Goal: Task Accomplishment & Management: Manage account settings

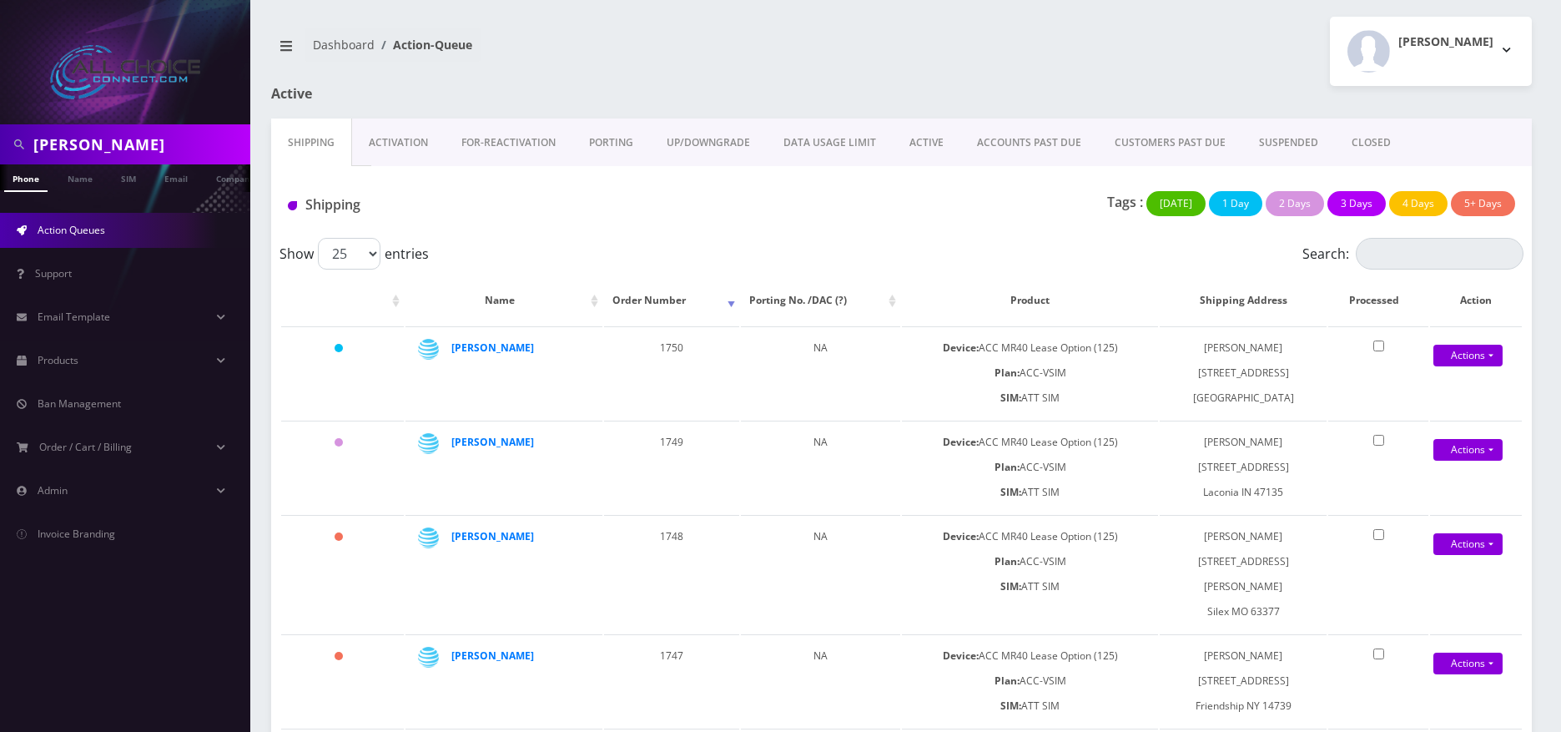
click at [56, 144] on input "taylor" at bounding box center [139, 145] width 213 height 32
type input "[PERSON_NAME]"
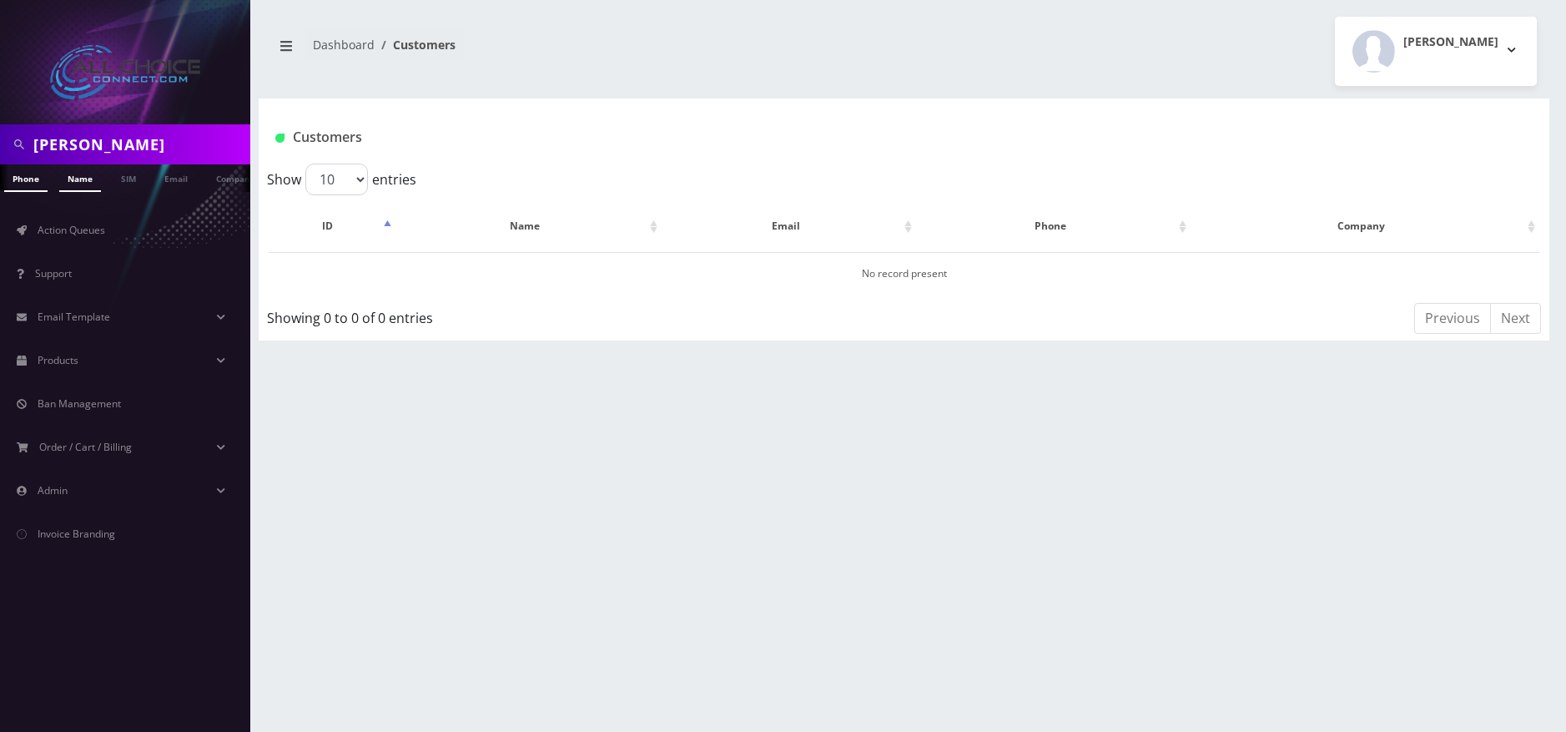
click at [80, 176] on link "Name" at bounding box center [80, 178] width 42 height 28
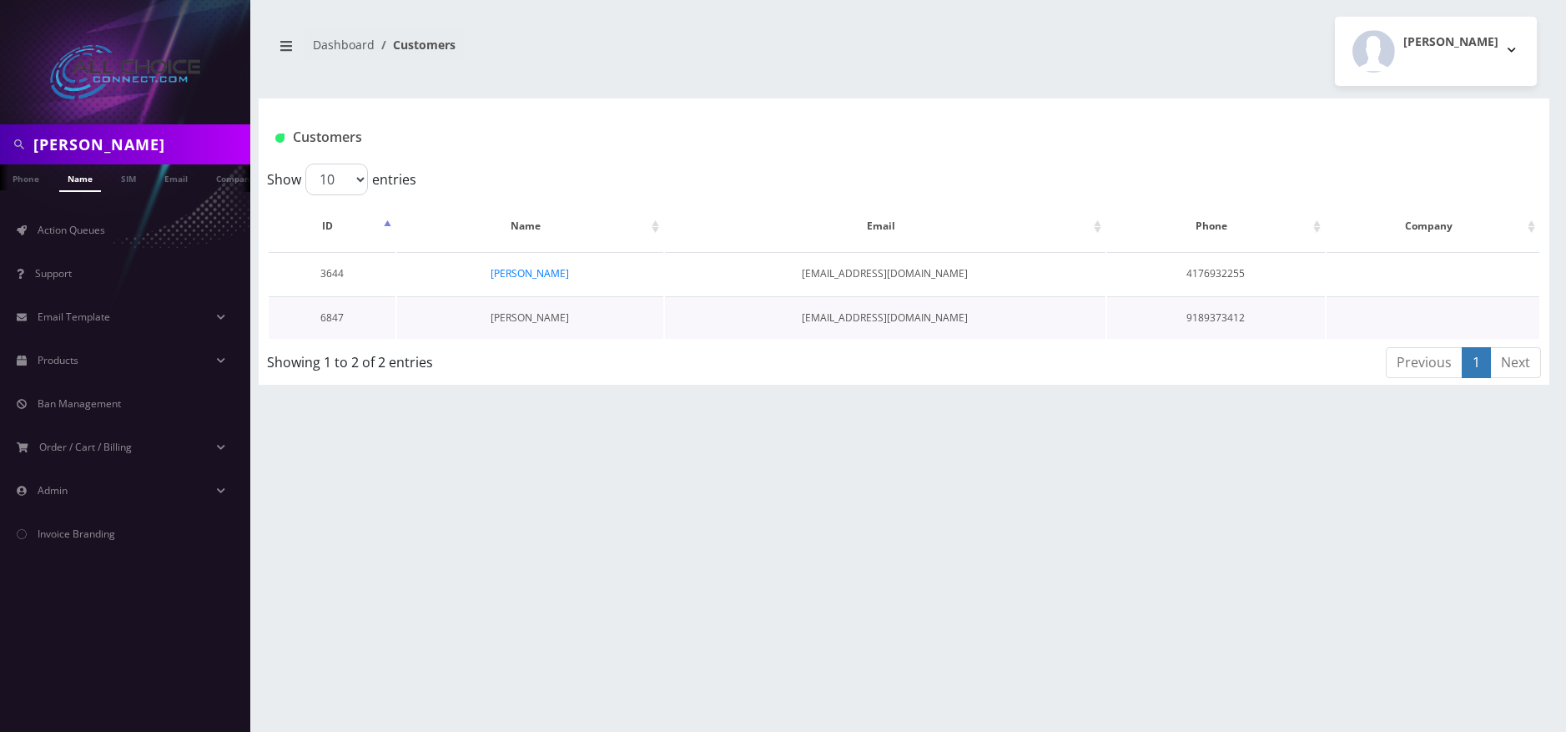
click at [516, 317] on link "[PERSON_NAME]" at bounding box center [530, 317] width 78 height 14
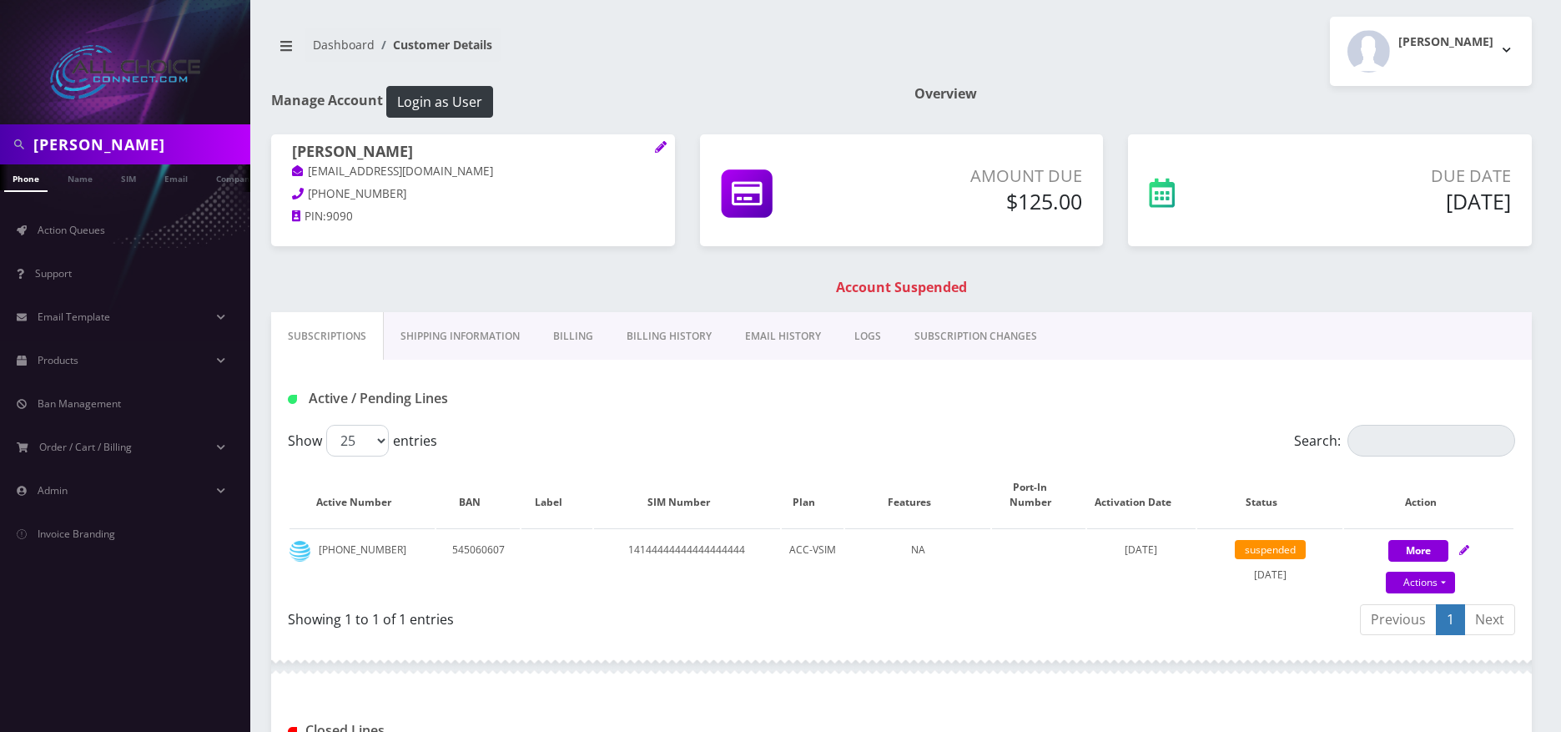
click at [562, 330] on link "Billing" at bounding box center [573, 336] width 73 height 48
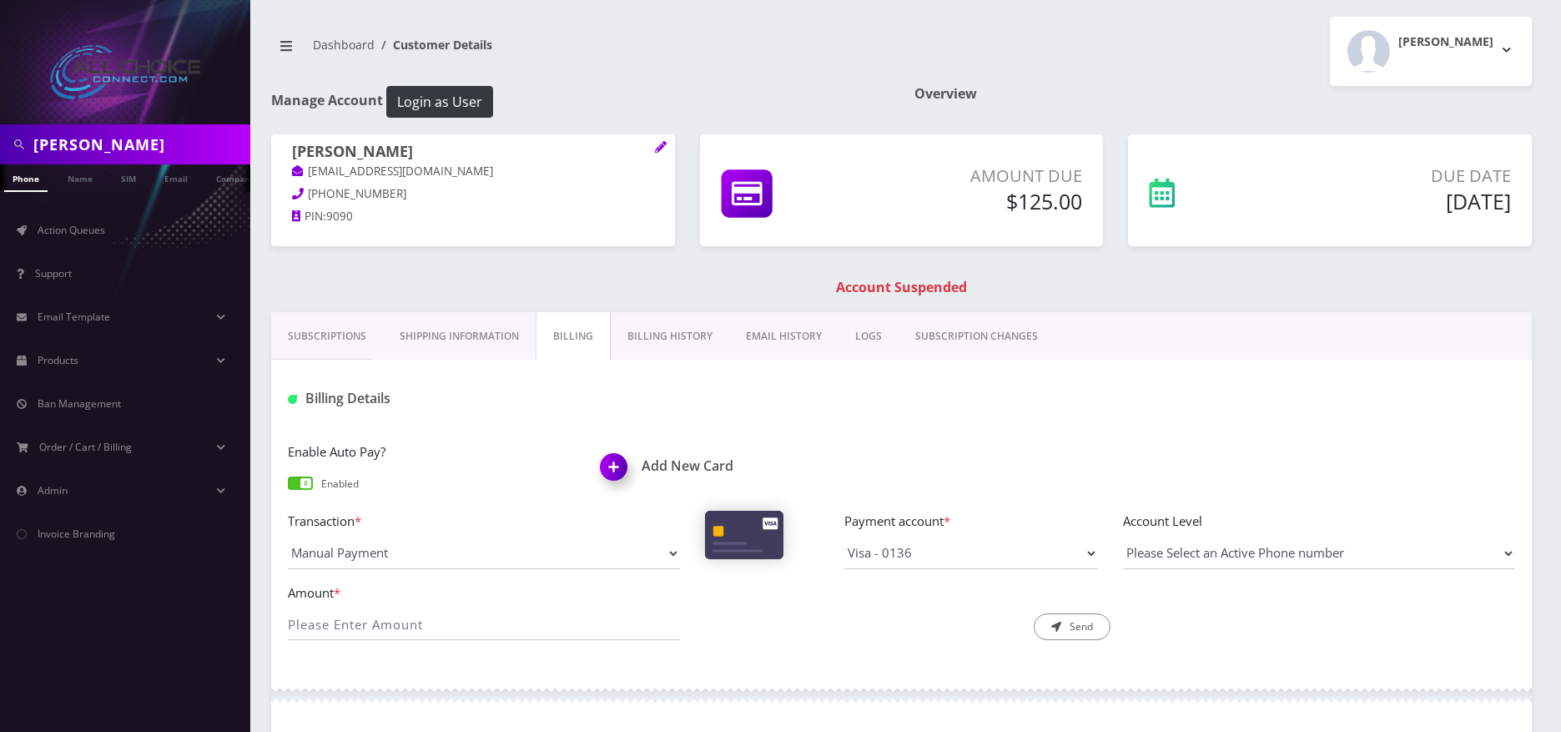
click at [622, 471] on img at bounding box center [616, 472] width 49 height 49
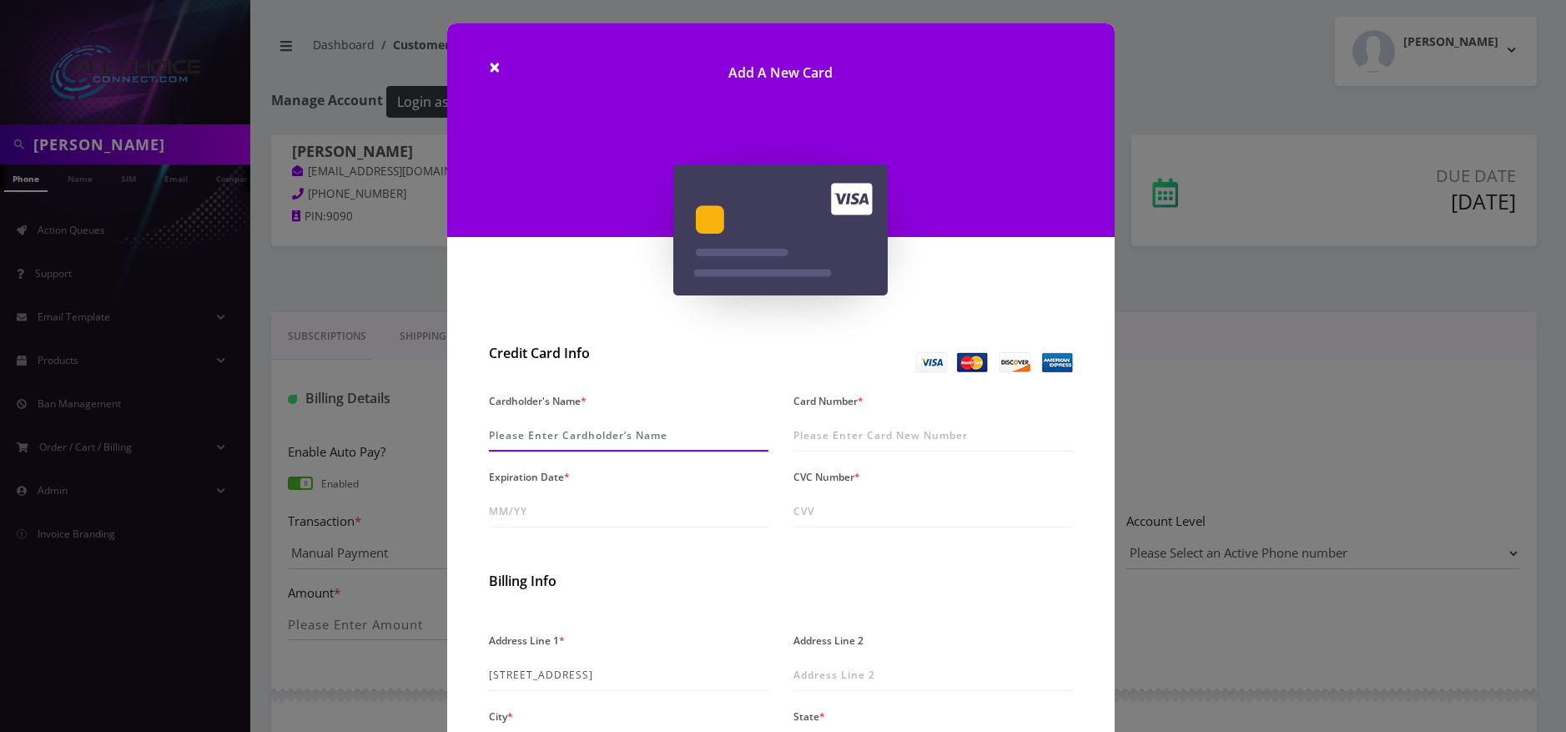
click at [542, 438] on input "Cardholder's Name *" at bounding box center [629, 436] width 280 height 32
type input "[PERSON_NAME]"
type input "4232 2311 7792 3649"
click at [528, 509] on input "Expiration Date *" at bounding box center [629, 512] width 280 height 32
type input "01/28"
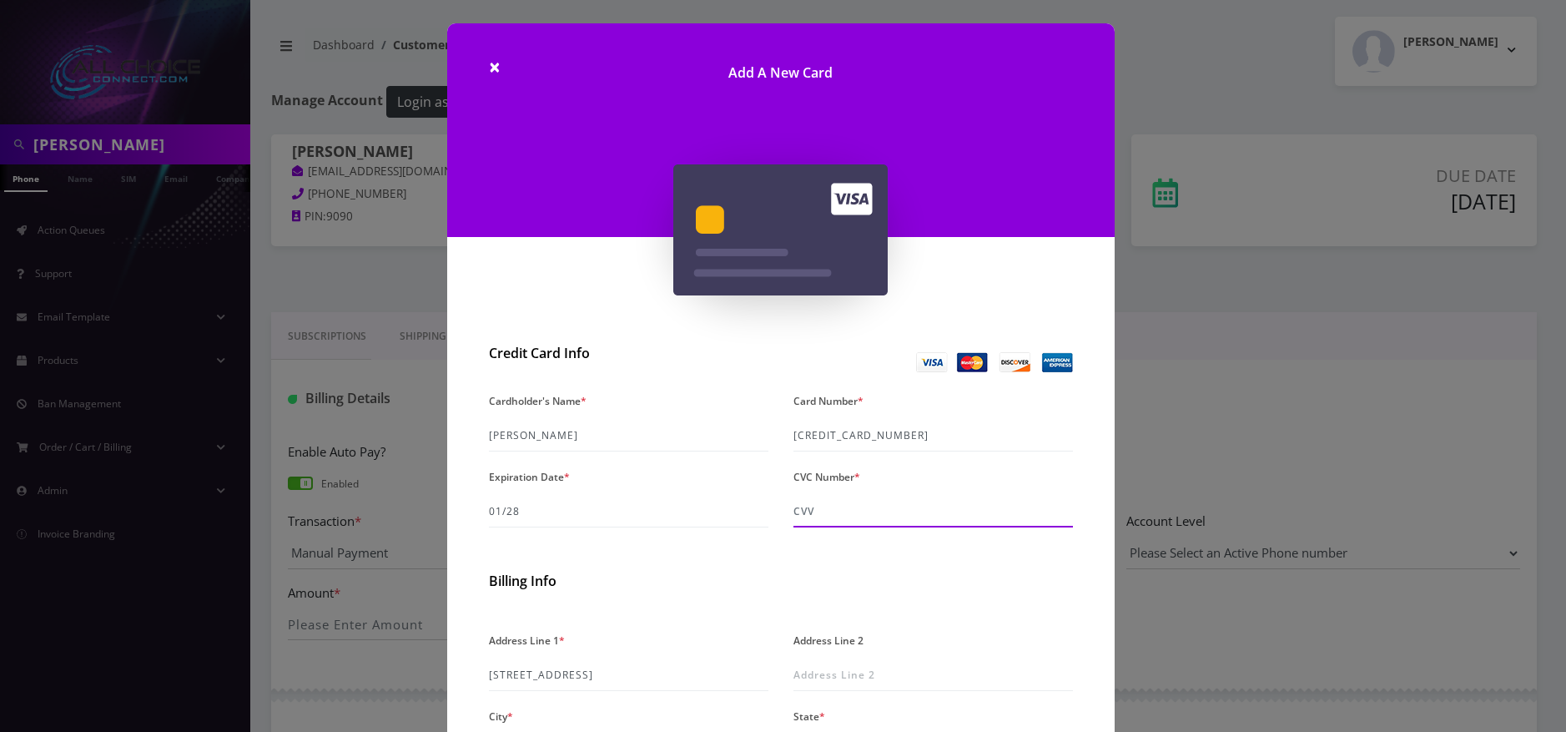
click at [821, 504] on input "CVC Number *" at bounding box center [934, 512] width 280 height 32
type input "031"
click at [699, 537] on div "Cardholder's Name * Angela Johnson Card Number * 4232 2311 7792 3649 Expiration…" at bounding box center [780, 465] width 609 height 152
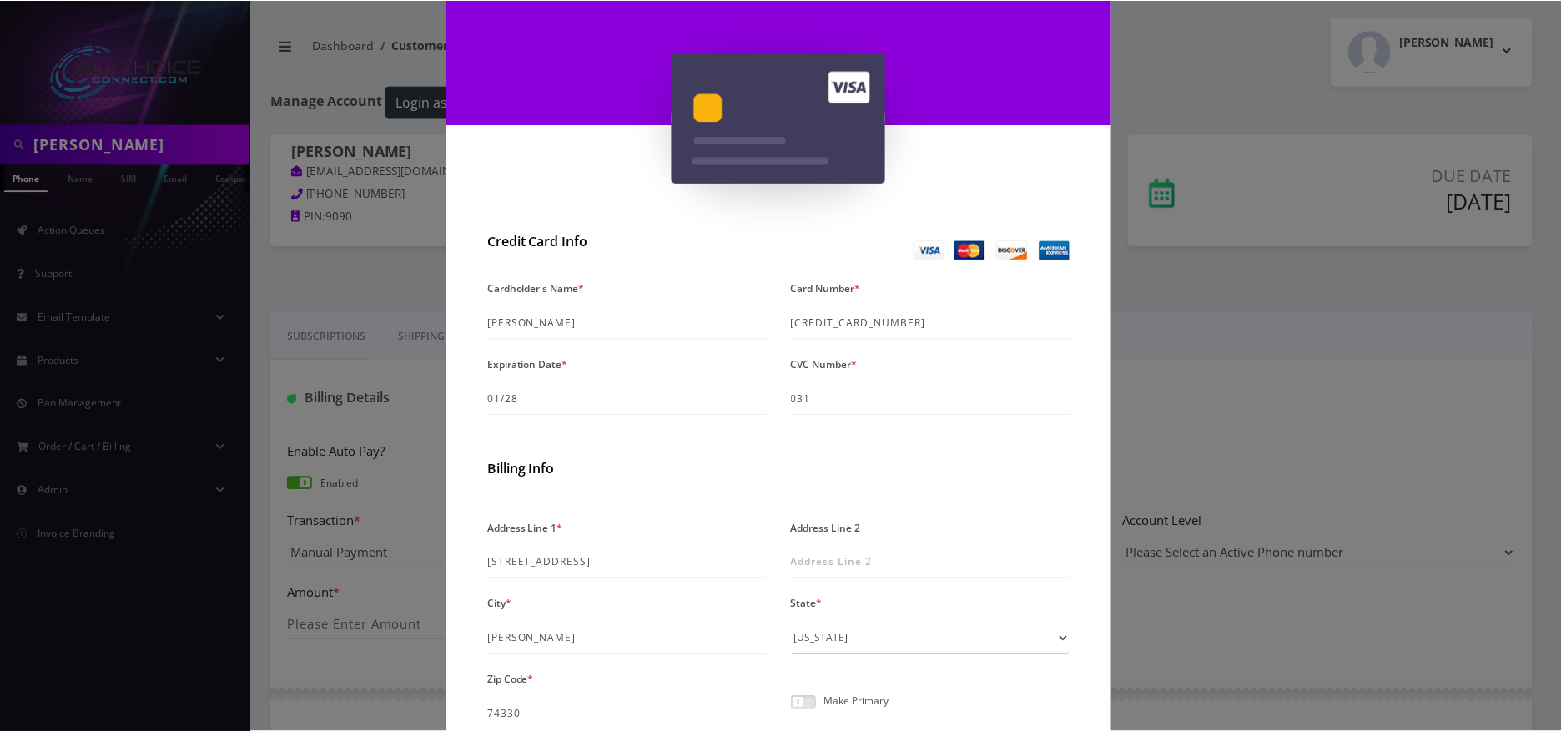
scroll to position [265, 0]
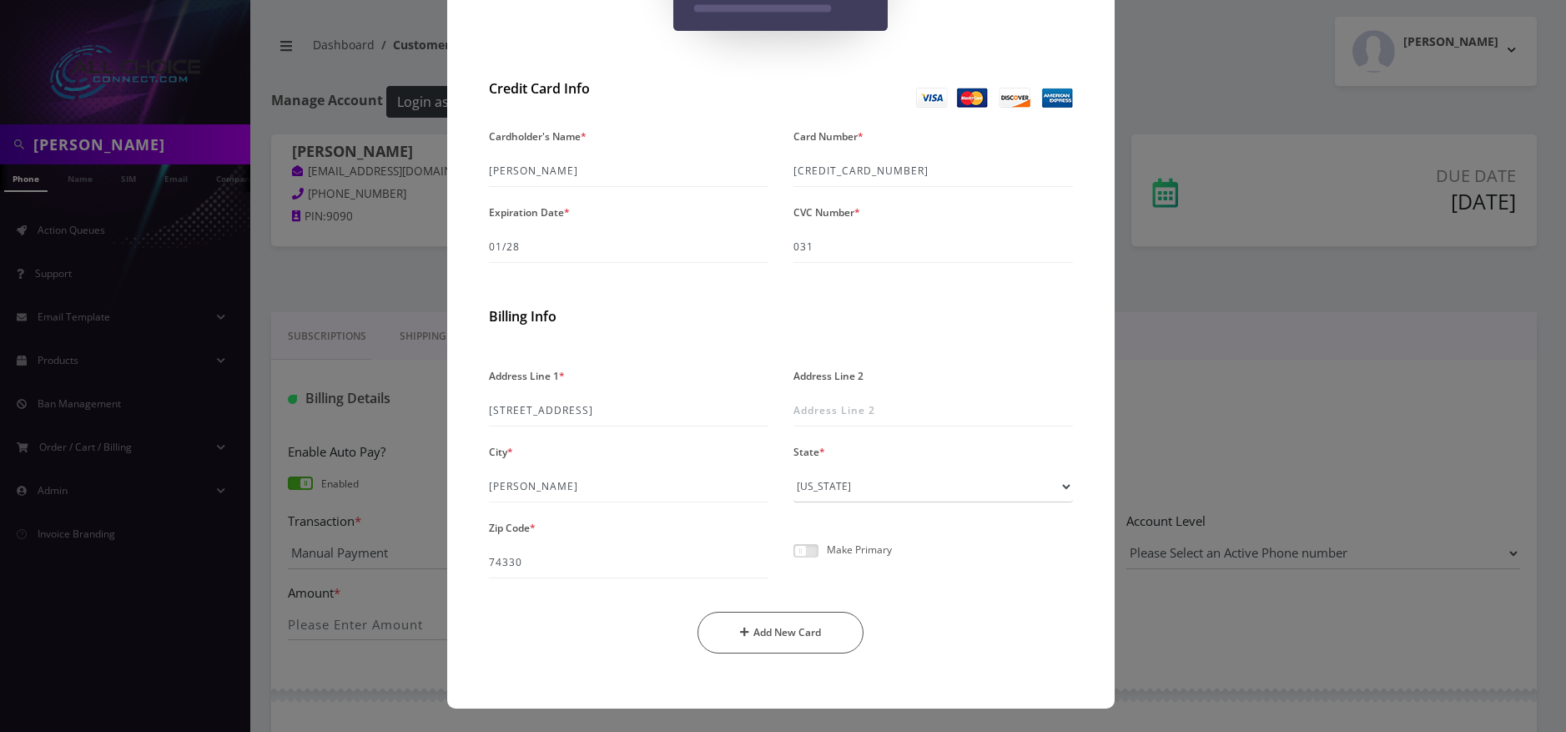
click at [814, 553] on span at bounding box center [806, 550] width 25 height 13
click at [794, 560] on input "checkbox" at bounding box center [794, 560] width 0 height 0
click at [791, 643] on button "Add New Card" at bounding box center [781, 633] width 166 height 42
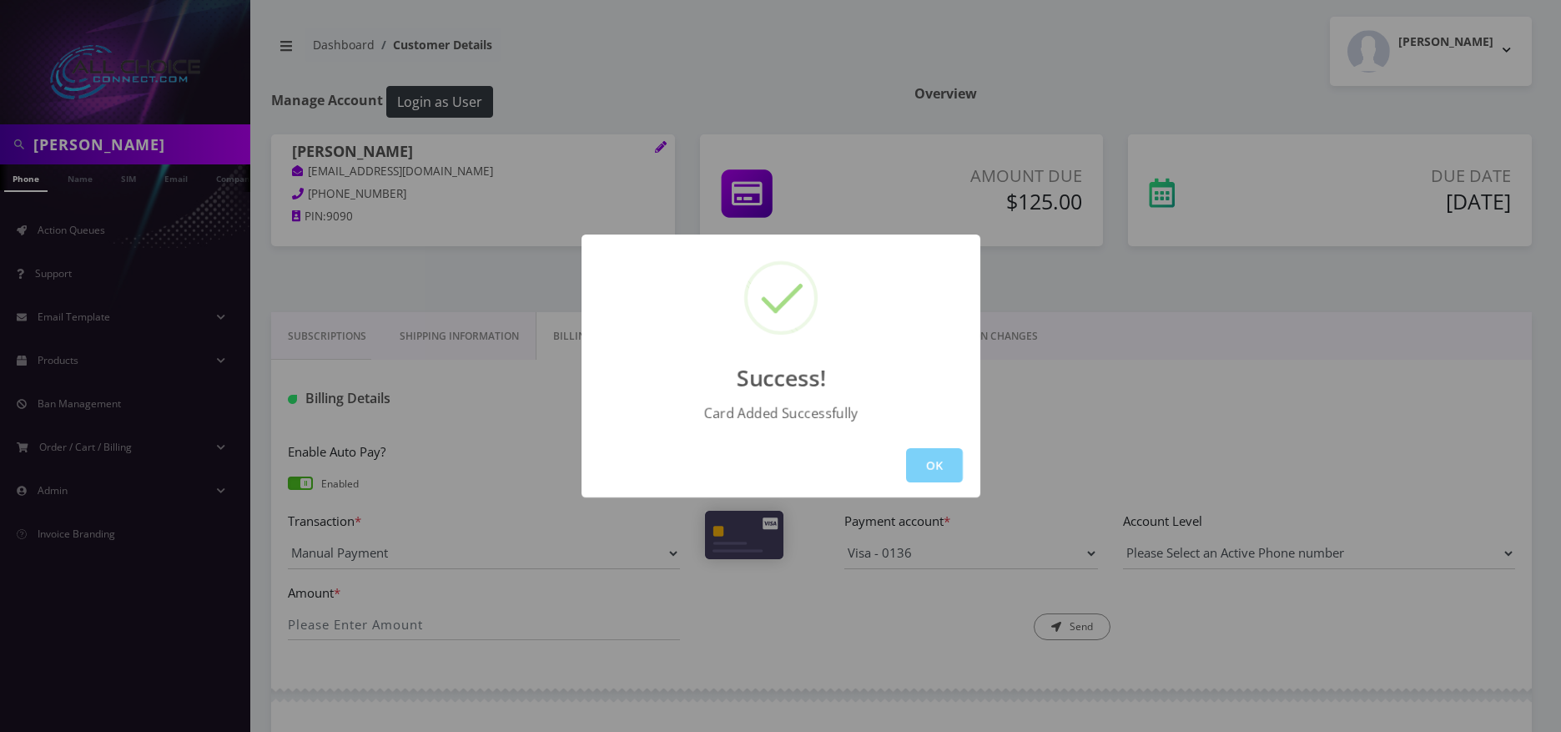
drag, startPoint x: 955, startPoint y: 478, endPoint x: 945, endPoint y: 475, distance: 9.8
click at [949, 477] on button "OK" at bounding box center [934, 465] width 57 height 34
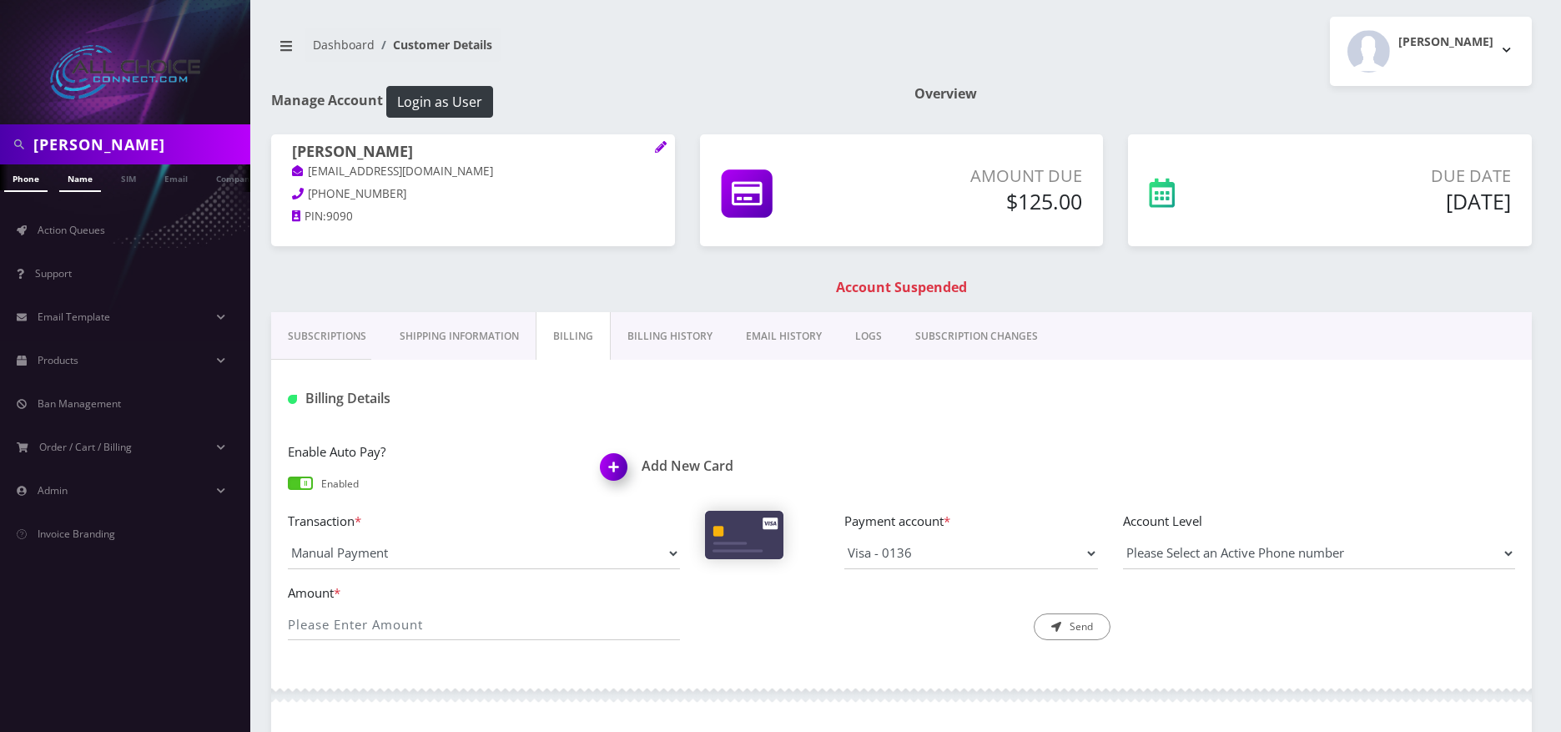
click at [80, 182] on link "Name" at bounding box center [80, 178] width 42 height 28
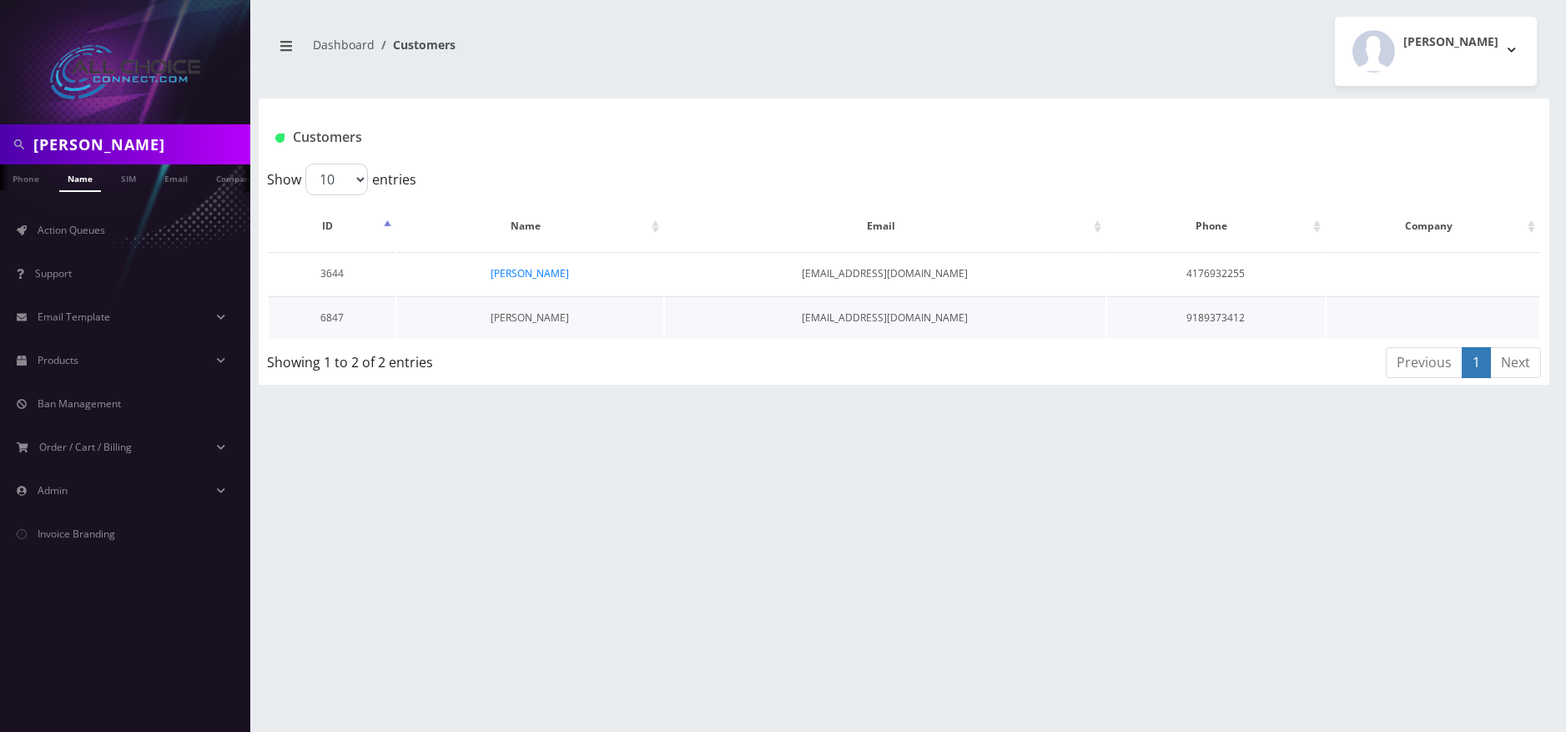
click at [532, 318] on link "[PERSON_NAME]" at bounding box center [530, 317] width 78 height 14
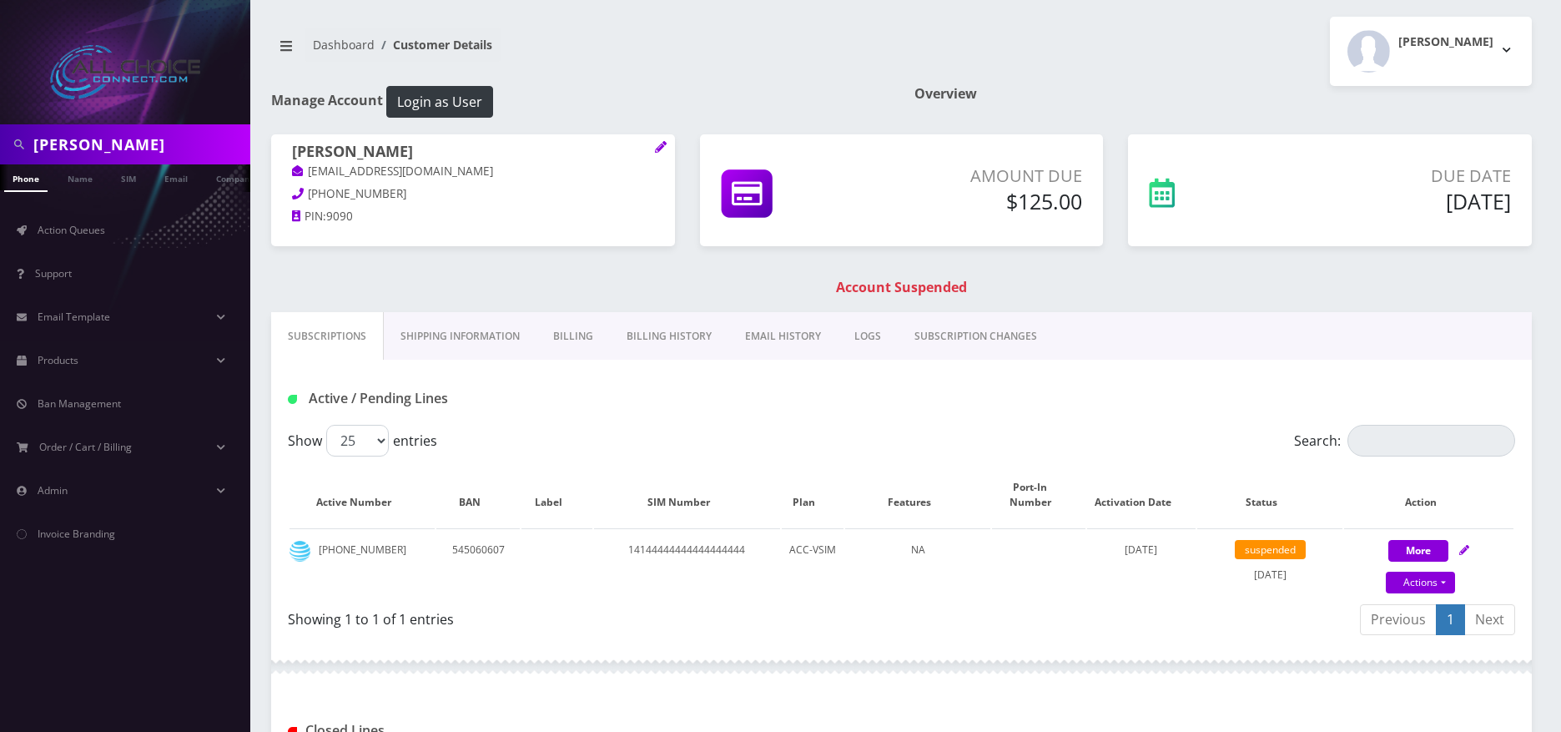
click at [565, 339] on link "Billing" at bounding box center [573, 336] width 73 height 48
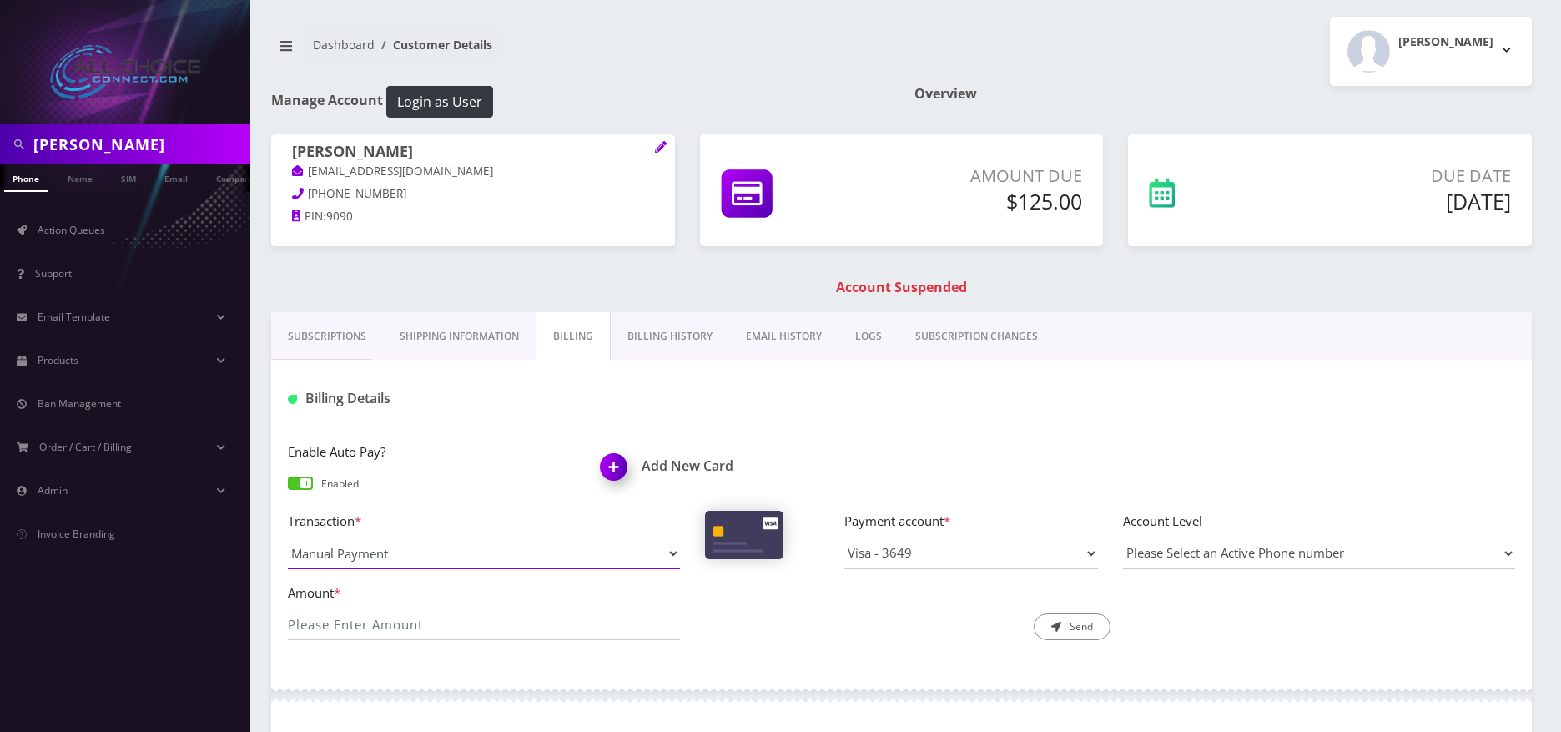
click at [456, 566] on select "Manual Payment Custom Charge Manual Credit Custom Invoice" at bounding box center [484, 553] width 392 height 32
click at [288, 537] on select "Manual Payment Custom Charge Manual Credit Custom Invoice" at bounding box center [484, 553] width 392 height 32
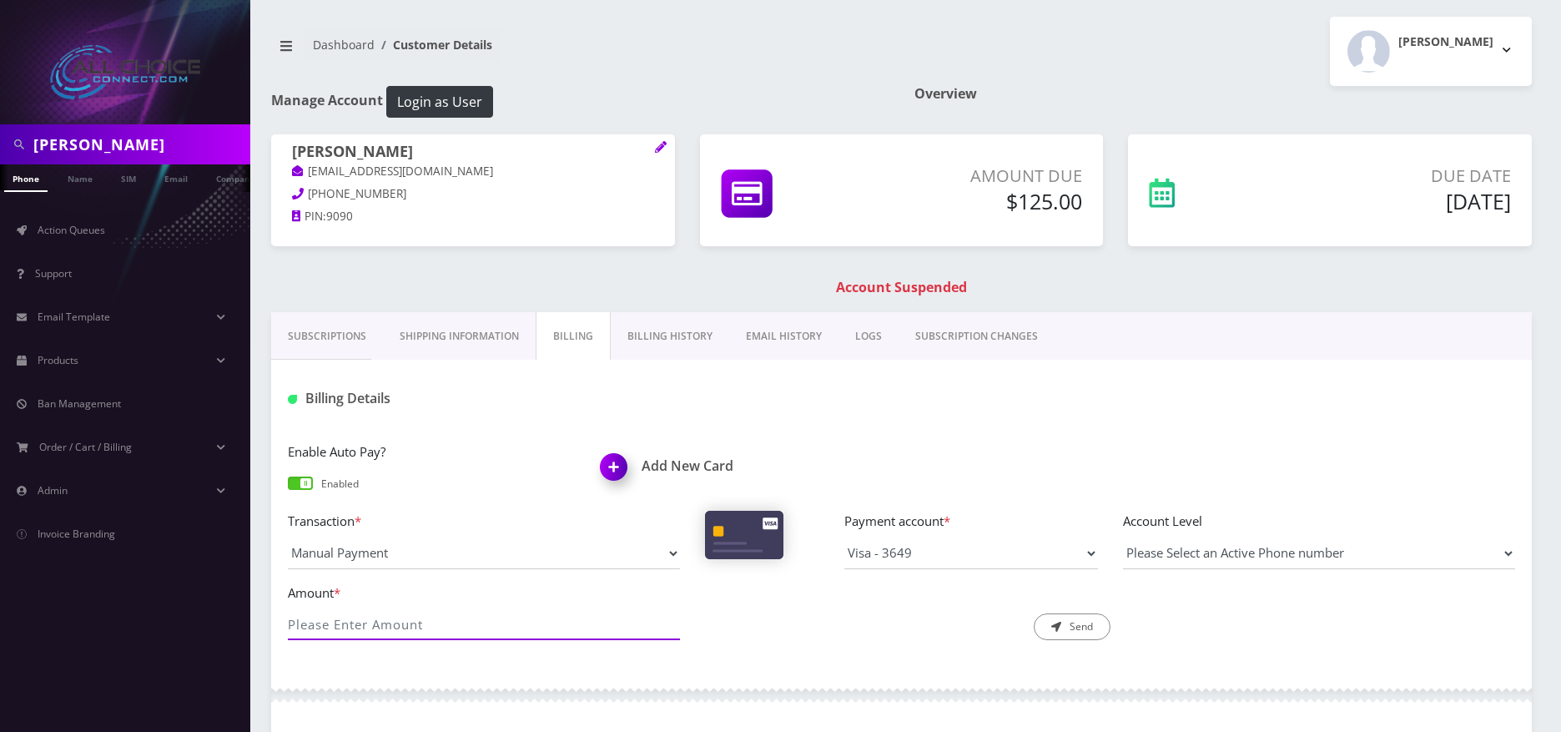
click at [441, 638] on input "Amount *" at bounding box center [484, 624] width 392 height 32
type input "125"
click at [1085, 636] on button "Send" at bounding box center [1072, 626] width 77 height 27
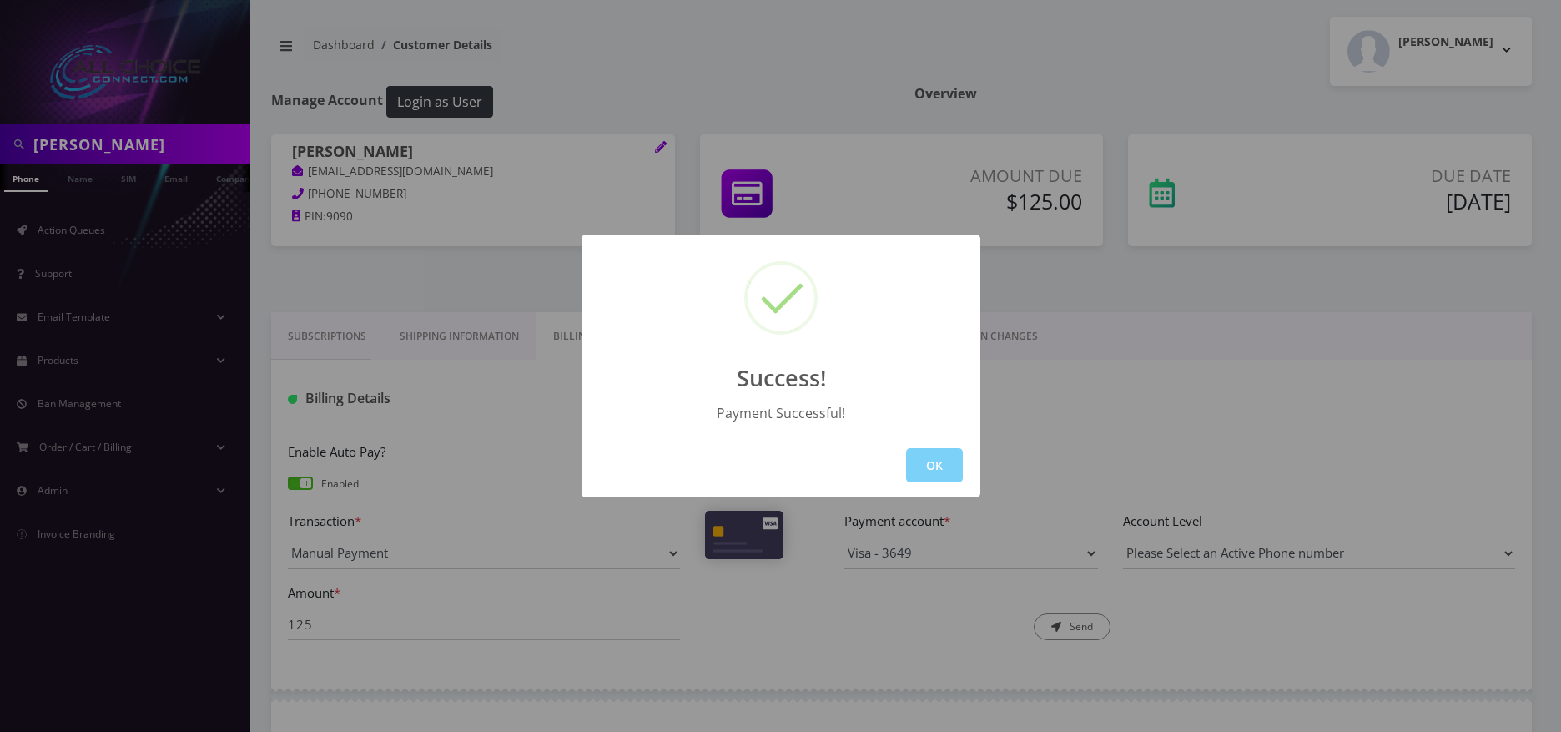
drag, startPoint x: 940, startPoint y: 466, endPoint x: 760, endPoint y: 352, distance: 212.3
click at [938, 463] on button "OK" at bounding box center [934, 465] width 57 height 34
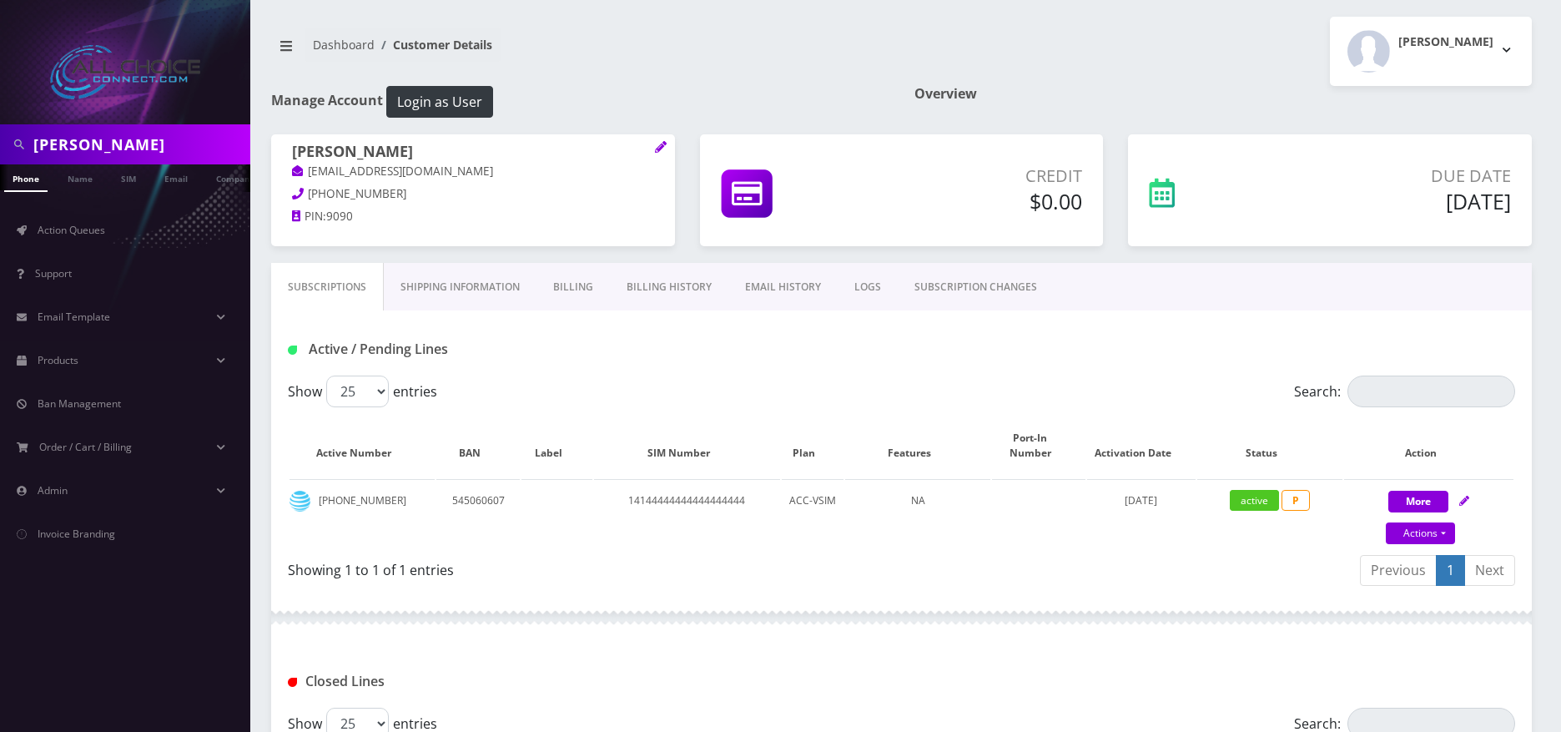
click at [567, 281] on link "Billing" at bounding box center [573, 287] width 73 height 48
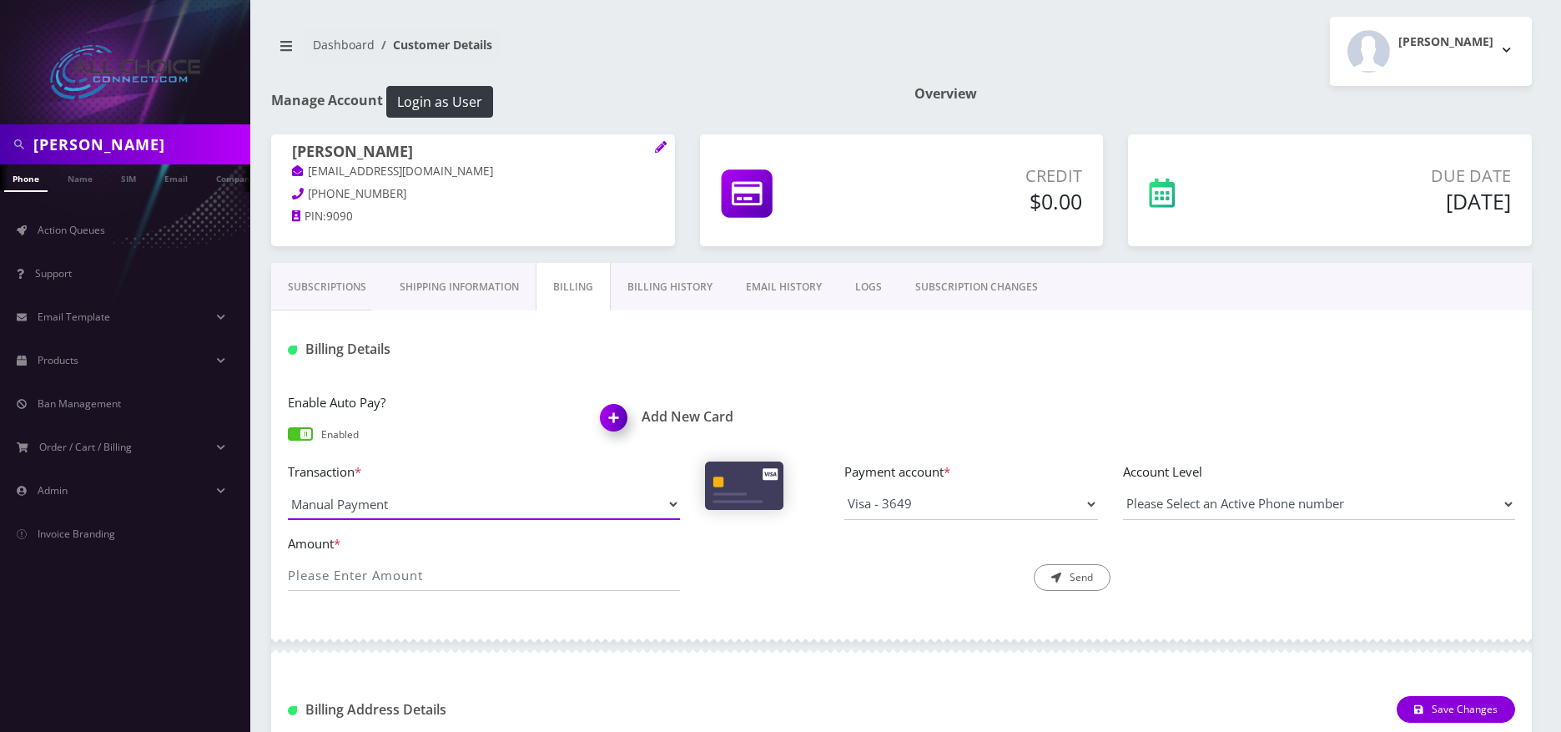
drag, startPoint x: 456, startPoint y: 516, endPoint x: 448, endPoint y: 515, distance: 8.4
click at [456, 513] on select "Manual Payment Custom Charge Manual Credit Custom Invoice" at bounding box center [484, 504] width 392 height 32
click at [377, 502] on select "Manual Payment Custom Charge Manual Credit Custom Invoice" at bounding box center [484, 504] width 392 height 32
select select "Custom Charge"
click at [288, 488] on select "Manual Payment Custom Charge Manual Credit Custom Invoice" at bounding box center [484, 504] width 392 height 32
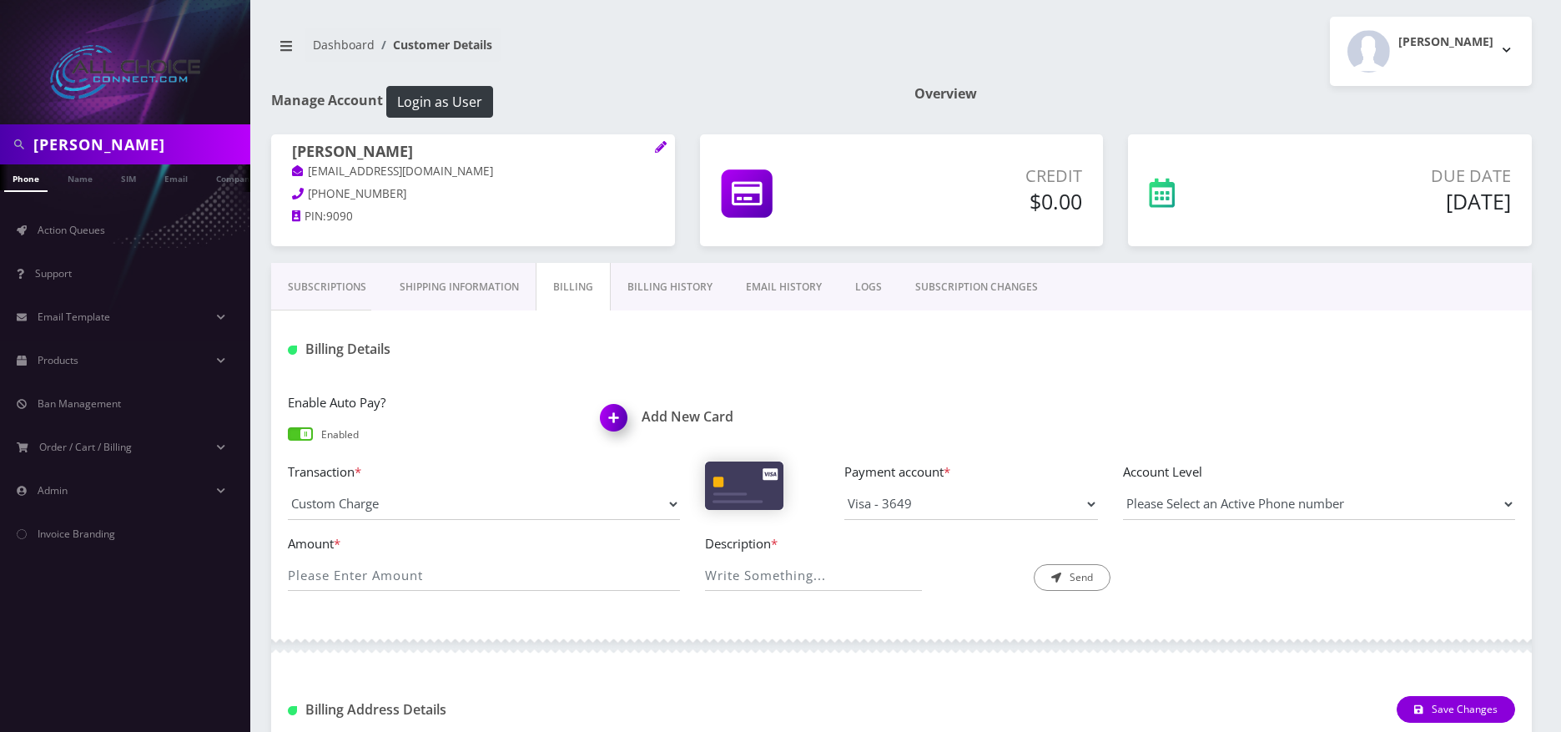
drag, startPoint x: 350, startPoint y: 592, endPoint x: 350, endPoint y: 578, distance: 14.2
click at [350, 587] on div "Amount * Description * Send" at bounding box center [901, 569] width 1253 height 72
click at [350, 576] on input "Amount *" at bounding box center [484, 575] width 392 height 32
type input "39.99"
click at [764, 560] on input "Description *" at bounding box center [813, 575] width 216 height 32
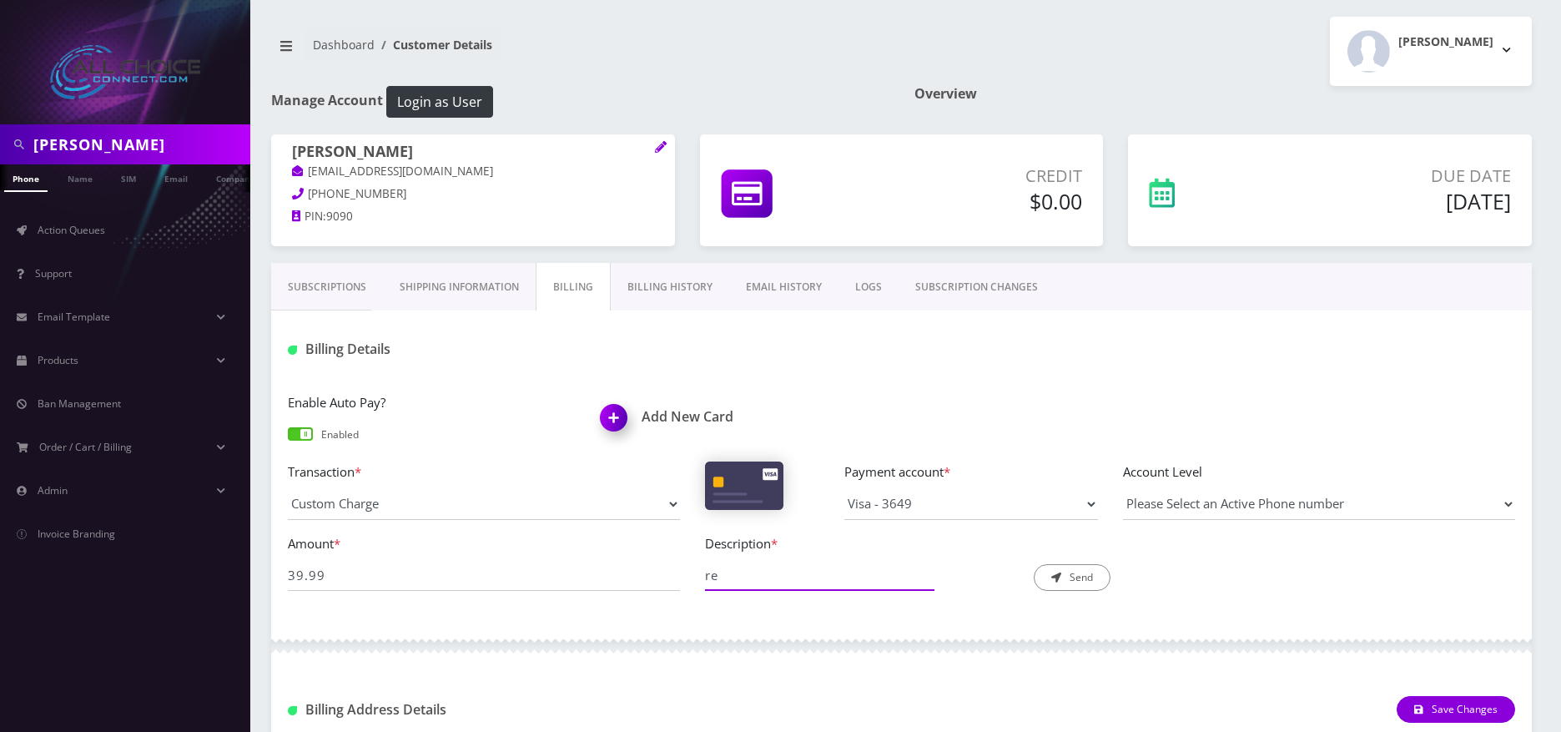
type input "Reopen Account"
click at [1071, 573] on button "Send" at bounding box center [1072, 577] width 77 height 27
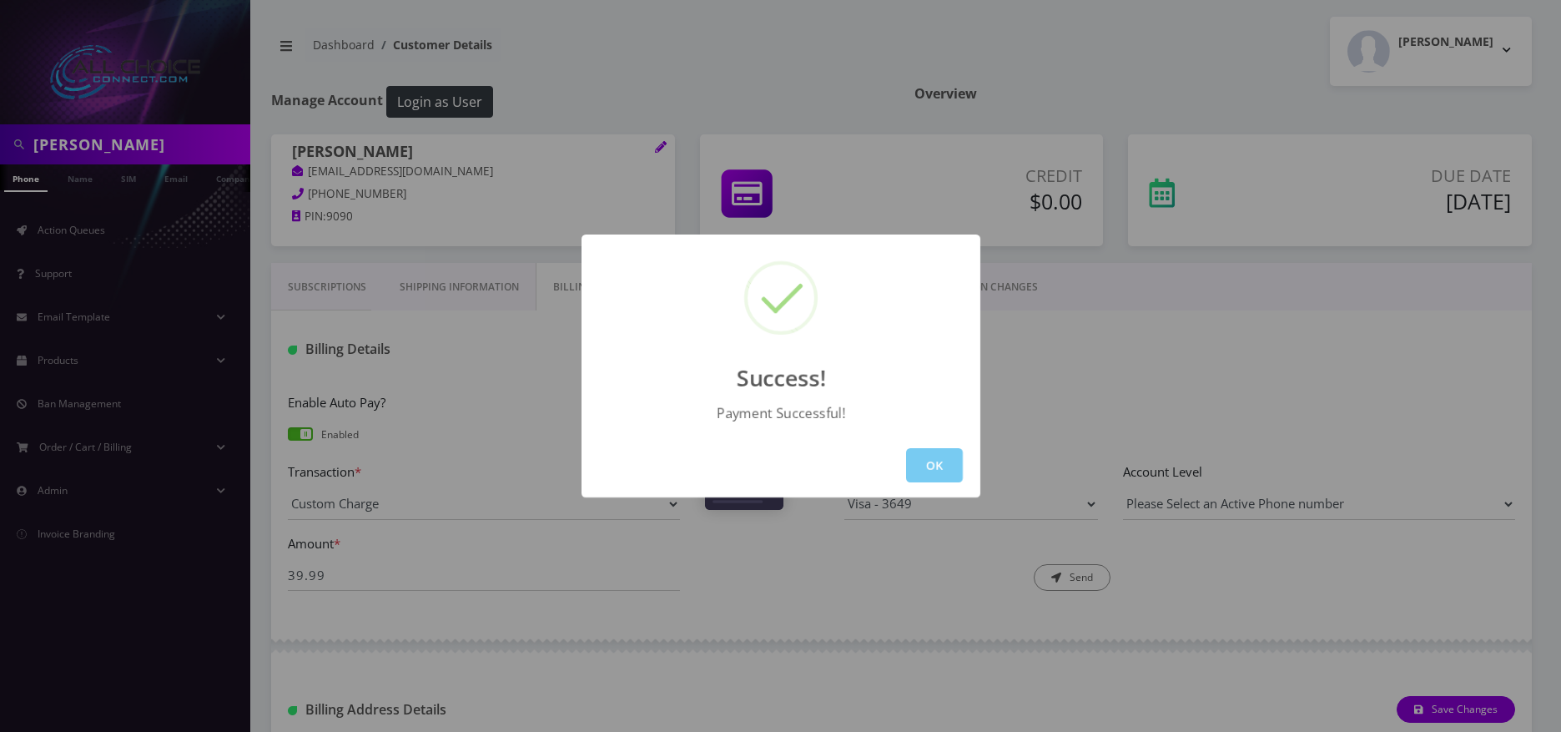
click at [951, 458] on button "OK" at bounding box center [934, 465] width 57 height 34
